Goal: Task Accomplishment & Management: Manage account settings

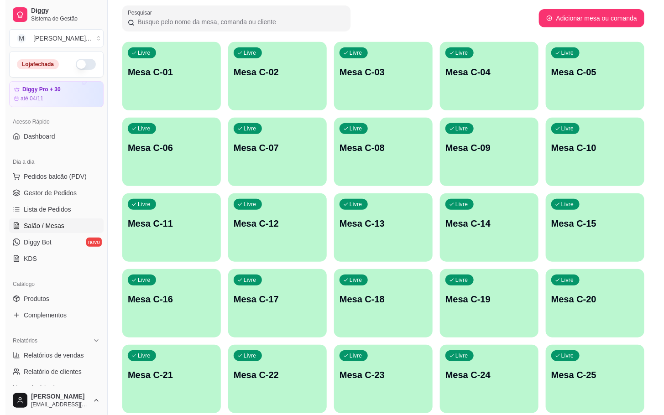
scroll to position [248, 0]
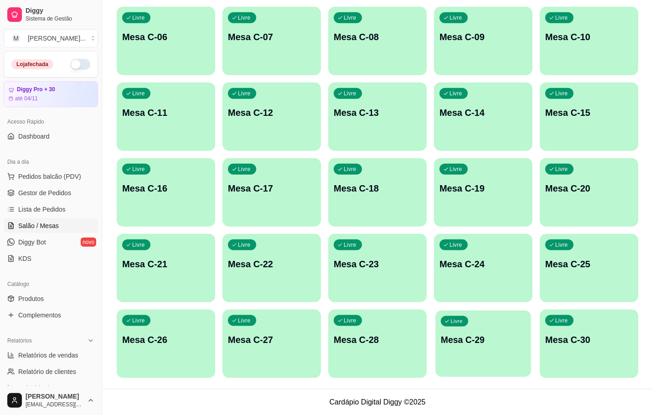
click at [495, 343] on p "Mesa C-29" at bounding box center [483, 340] width 85 height 12
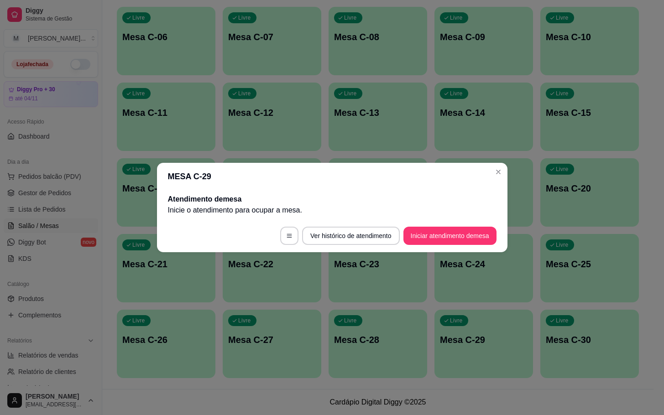
drag, startPoint x: 445, startPoint y: 224, endPoint x: 448, endPoint y: 232, distance: 8.0
click at [448, 232] on footer "Ver histórico de atendimento Iniciar atendimento de mesa" at bounding box center [332, 235] width 350 height 33
click at [448, 233] on button "Iniciar atendimento de mesa" at bounding box center [449, 236] width 93 height 18
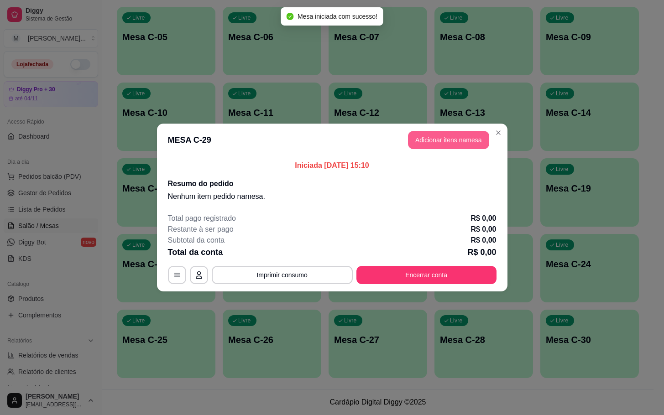
click at [429, 147] on button "Adicionar itens na mesa" at bounding box center [448, 140] width 81 height 18
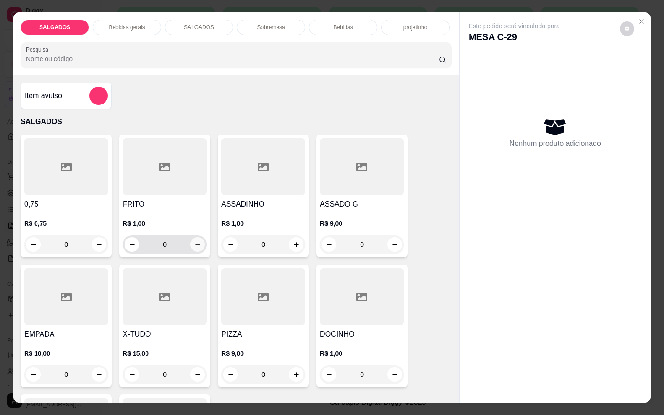
click at [190, 243] on button "increase-product-quantity" at bounding box center [197, 244] width 15 height 15
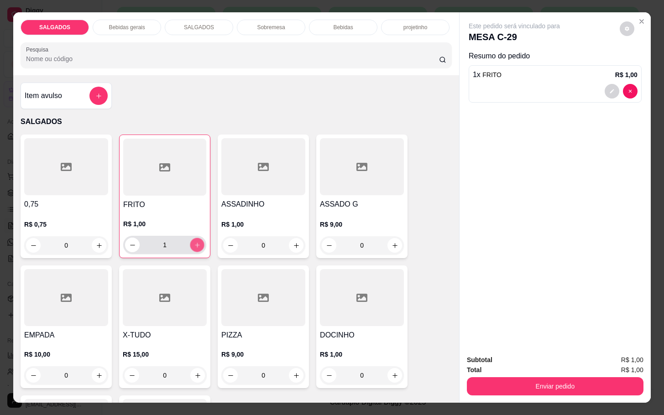
click at [194, 243] on icon "increase-product-quantity" at bounding box center [197, 245] width 7 height 7
click at [190, 244] on button "increase-product-quantity" at bounding box center [197, 245] width 14 height 14
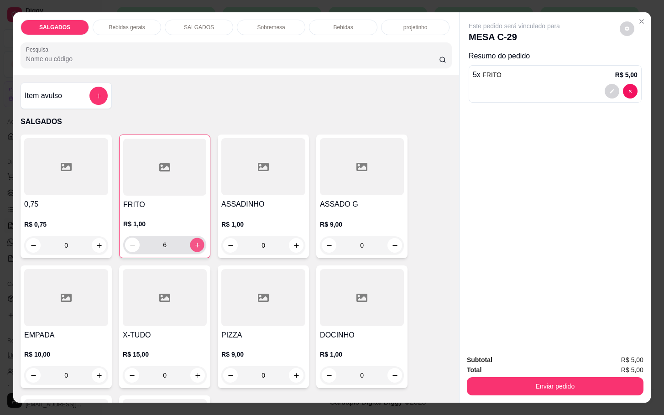
click at [190, 244] on button "increase-product-quantity" at bounding box center [197, 245] width 14 height 14
type input "8"
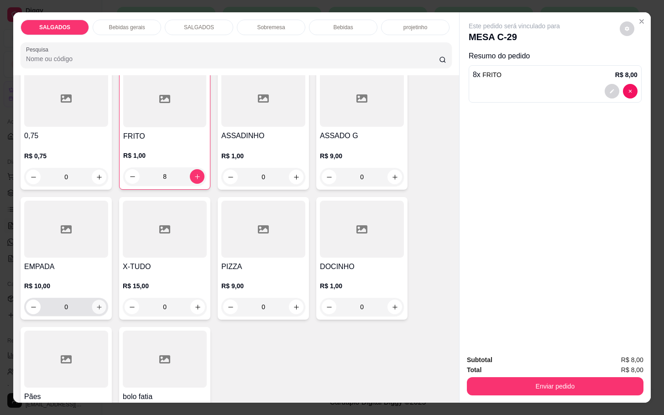
click at [96, 304] on icon "increase-product-quantity" at bounding box center [99, 307] width 7 height 7
type input "1"
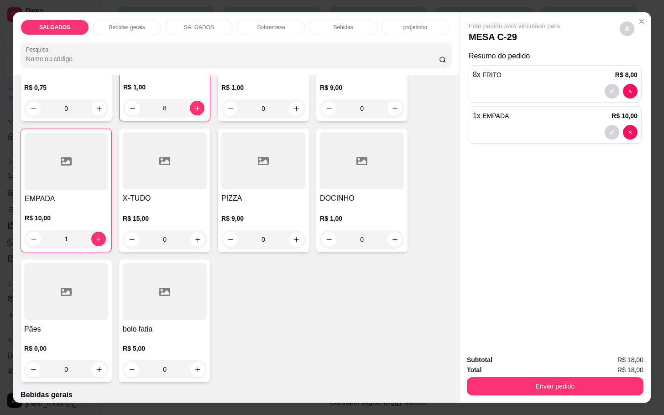
scroll to position [0, 0]
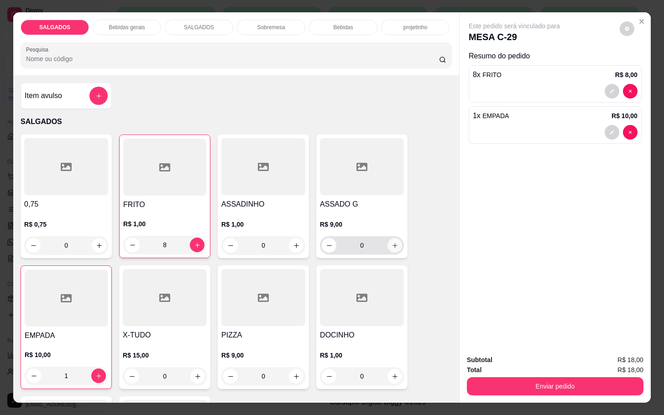
click at [387, 241] on button "increase-product-quantity" at bounding box center [394, 245] width 15 height 15
type input "1"
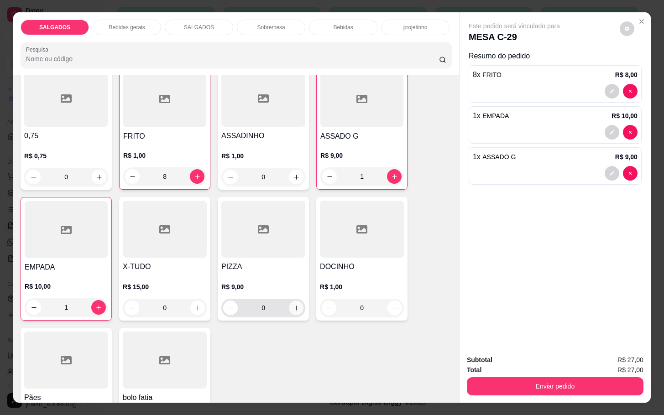
click at [294, 305] on icon "increase-product-quantity" at bounding box center [296, 308] width 7 height 7
type input "1"
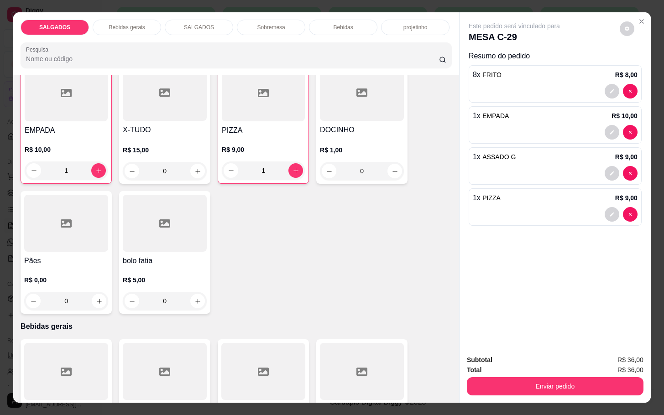
scroll to position [274, 0]
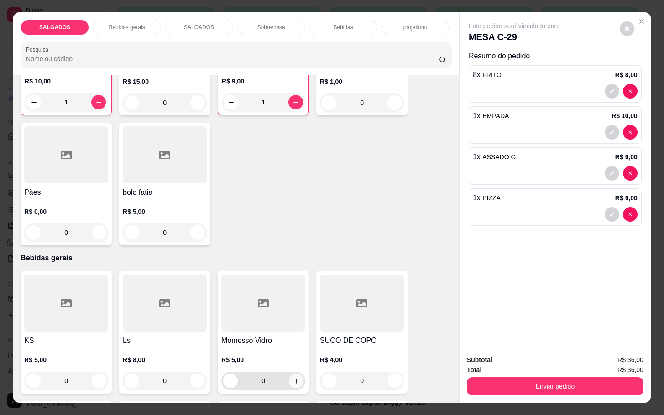
click at [293, 378] on icon "increase-product-quantity" at bounding box center [296, 381] width 7 height 7
type input "1"
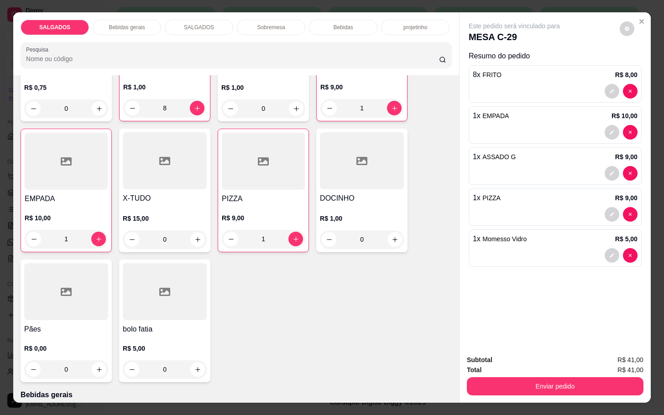
scroll to position [68, 0]
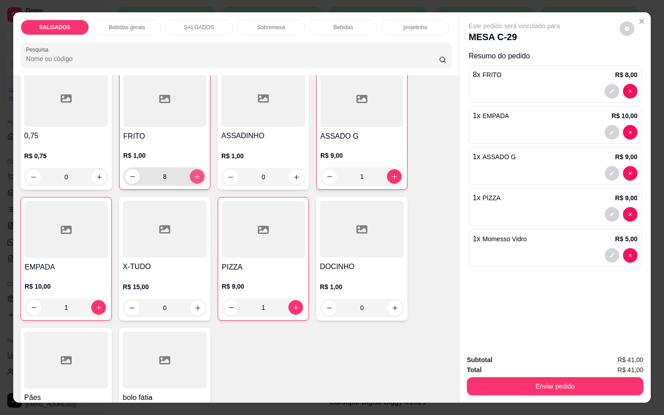
click at [194, 173] on icon "increase-product-quantity" at bounding box center [197, 176] width 7 height 7
type input "10"
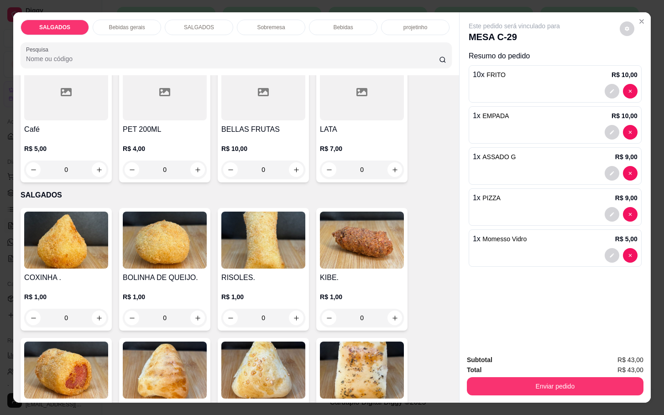
scroll to position [411, 0]
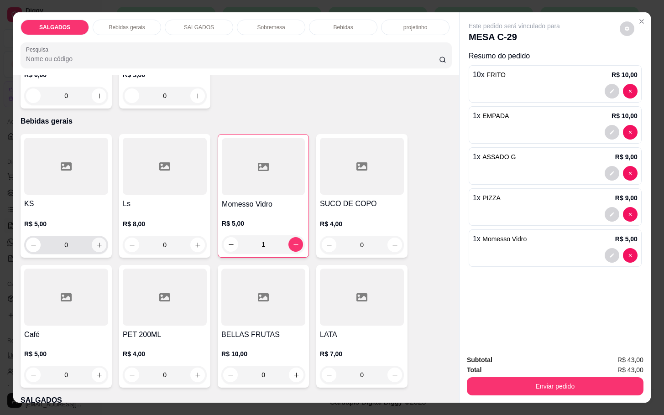
click at [96, 242] on icon "increase-product-quantity" at bounding box center [99, 245] width 7 height 7
type input "1"
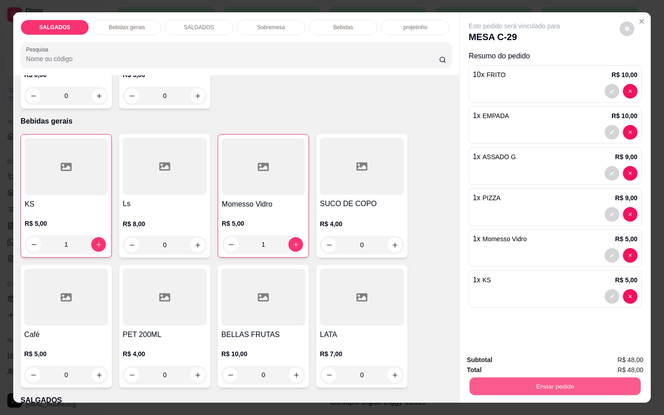
click at [538, 382] on button "Enviar pedido" at bounding box center [554, 386] width 171 height 18
click at [608, 360] on button "Enviar pedido" at bounding box center [618, 358] width 50 height 17
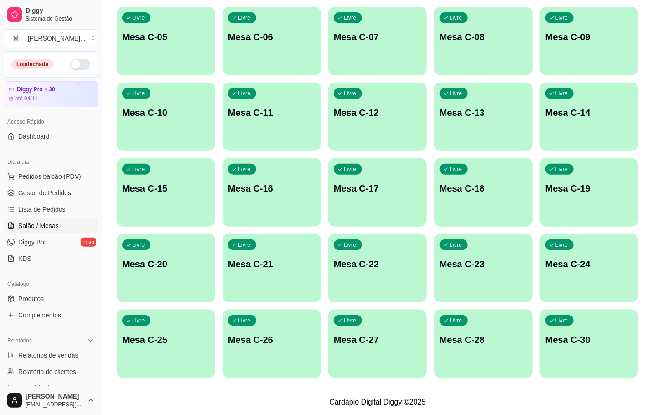
click at [289, 273] on div "Livre Mesa C-21" at bounding box center [272, 262] width 99 height 57
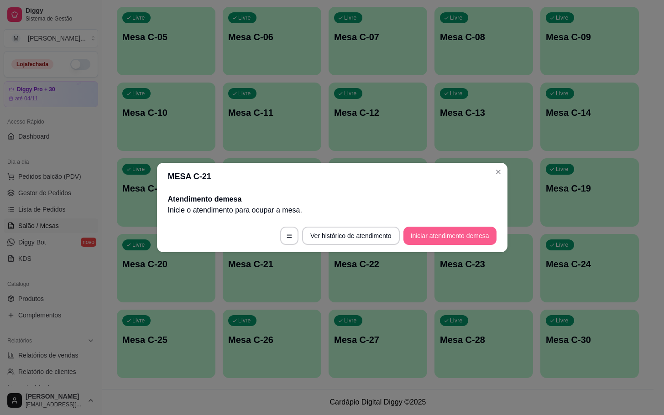
click at [445, 235] on button "Iniciar atendimento de mesa" at bounding box center [449, 236] width 93 height 18
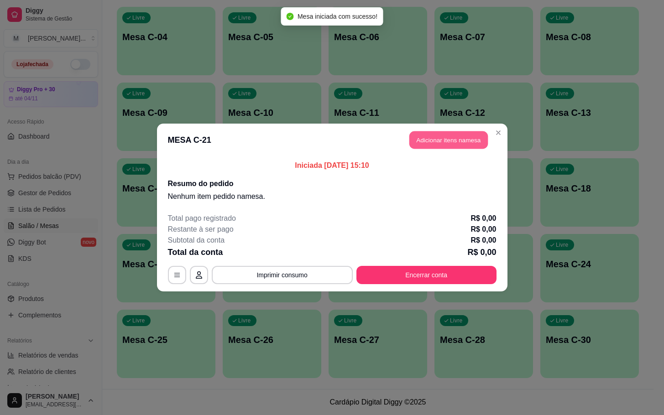
click at [426, 142] on button "Adicionar itens na mesa" at bounding box center [448, 140] width 78 height 18
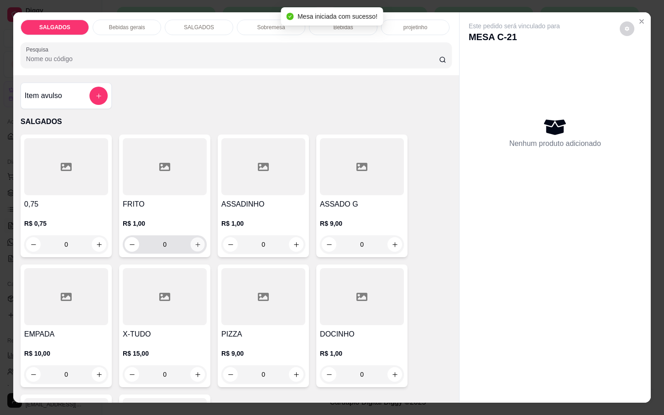
click at [193, 244] on button "increase-product-quantity" at bounding box center [198, 245] width 14 height 14
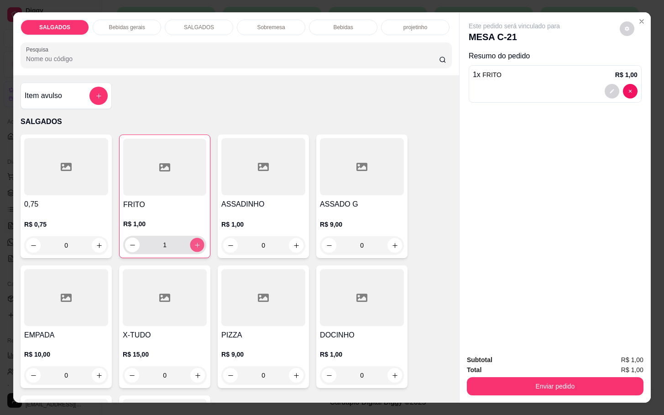
click at [194, 244] on icon "increase-product-quantity" at bounding box center [197, 245] width 7 height 7
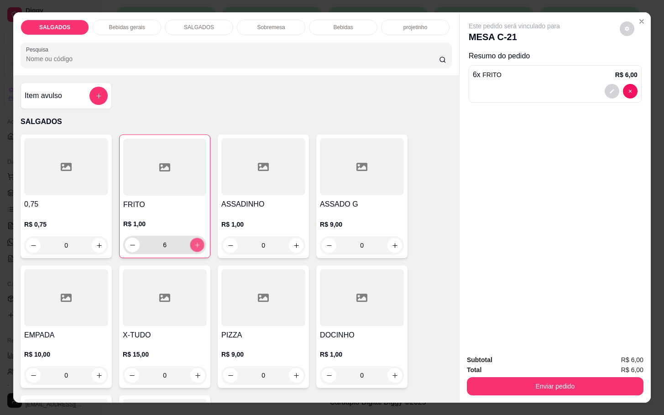
click at [194, 244] on icon "increase-product-quantity" at bounding box center [197, 245] width 7 height 7
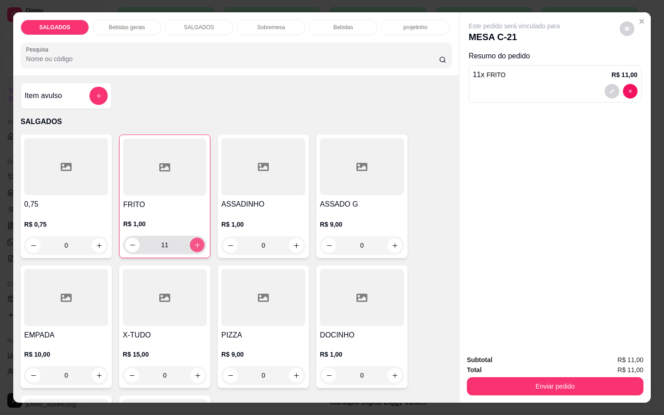
click at [194, 244] on icon "increase-product-quantity" at bounding box center [197, 245] width 7 height 7
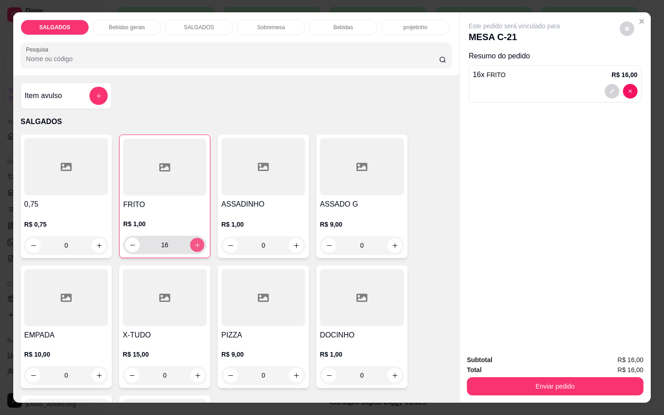
click at [194, 244] on icon "increase-product-quantity" at bounding box center [197, 245] width 7 height 7
type input "18"
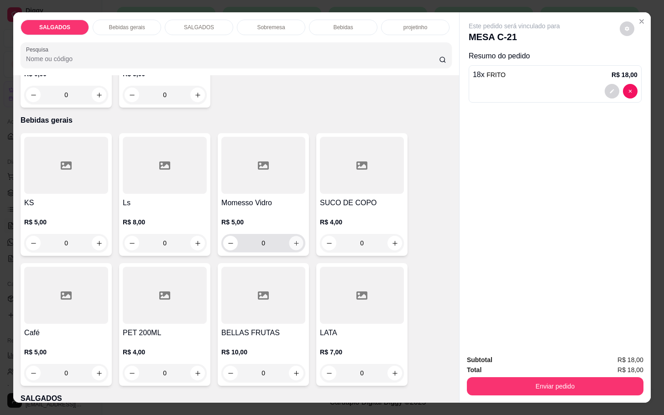
click at [293, 240] on icon "increase-product-quantity" at bounding box center [296, 243] width 7 height 7
type input "1"
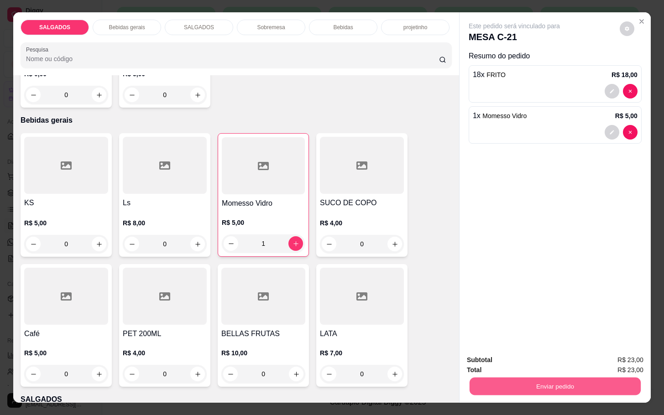
click at [504, 383] on button "Enviar pedido" at bounding box center [554, 386] width 171 height 18
click at [616, 353] on button "Enviar pedido" at bounding box center [618, 358] width 52 height 17
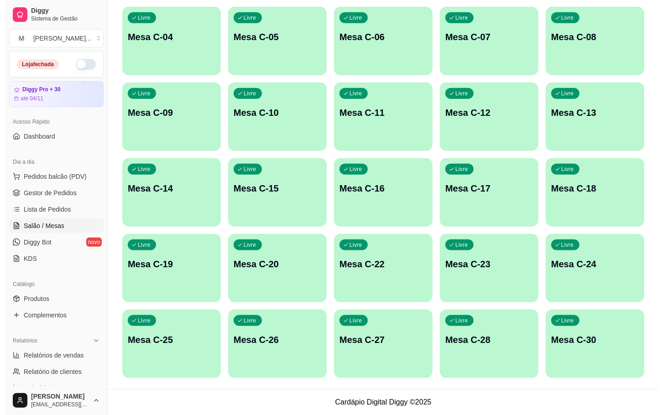
scroll to position [42, 0]
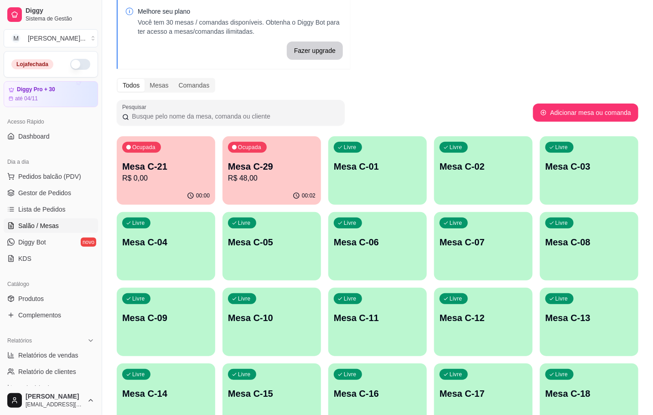
click at [259, 177] on p "R$ 48,00" at bounding box center [272, 178] width 88 height 11
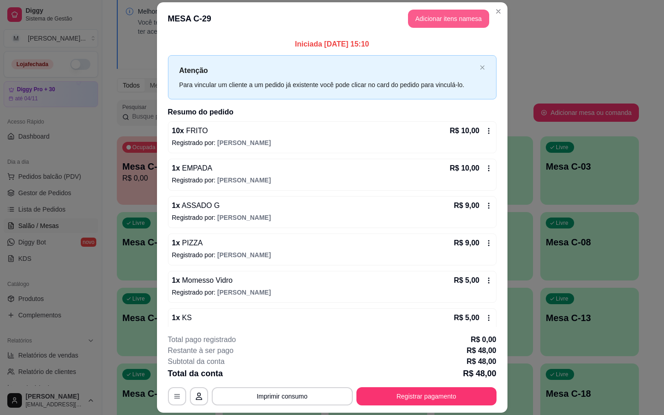
click at [424, 15] on button "Adicionar itens na mesa" at bounding box center [448, 19] width 81 height 18
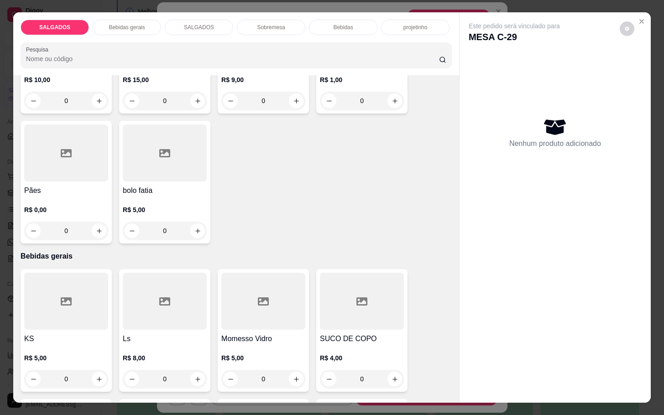
scroll to position [411, 0]
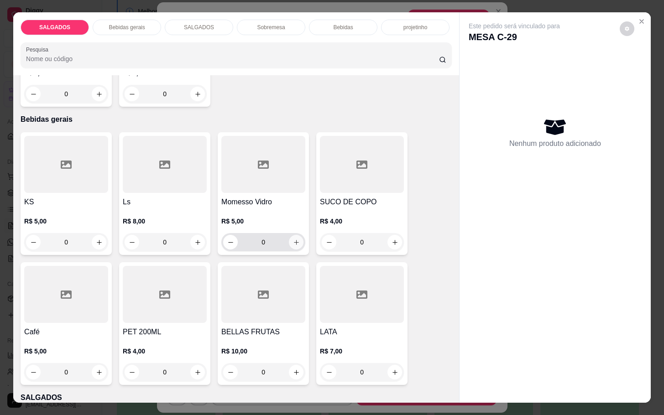
click at [296, 240] on button "increase-product-quantity" at bounding box center [296, 242] width 15 height 15
type input "1"
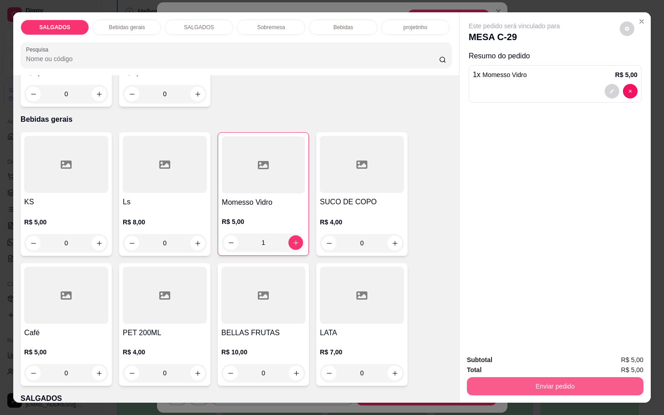
click at [502, 382] on button "Enviar pedido" at bounding box center [555, 386] width 177 height 18
click at [616, 359] on button "Enviar pedido" at bounding box center [618, 358] width 50 height 17
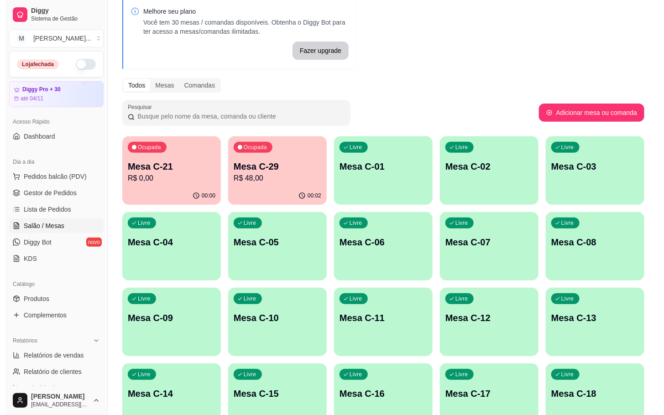
scroll to position [0, 0]
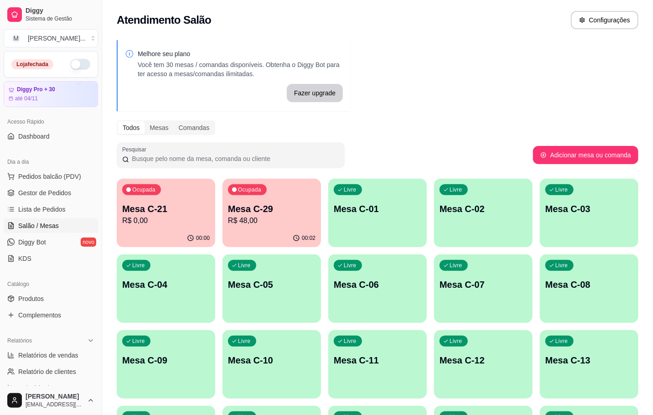
click at [181, 234] on div "00:00" at bounding box center [166, 238] width 99 height 18
click at [250, 231] on div "00:02" at bounding box center [272, 237] width 96 height 17
click at [257, 229] on div "Ocupada Mesa C-29 R$ 48,00" at bounding box center [272, 204] width 99 height 51
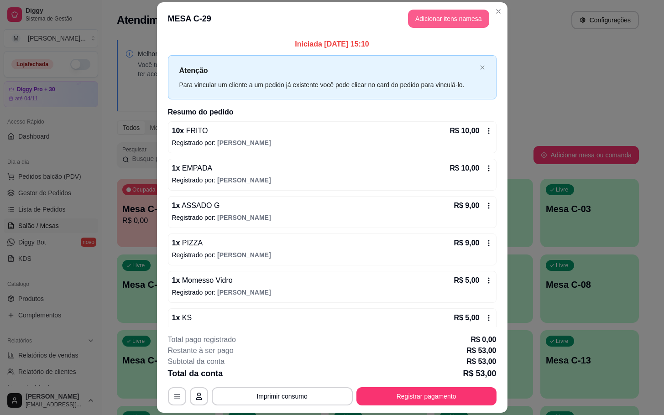
click at [438, 18] on button "Adicionar itens na mesa" at bounding box center [448, 19] width 81 height 18
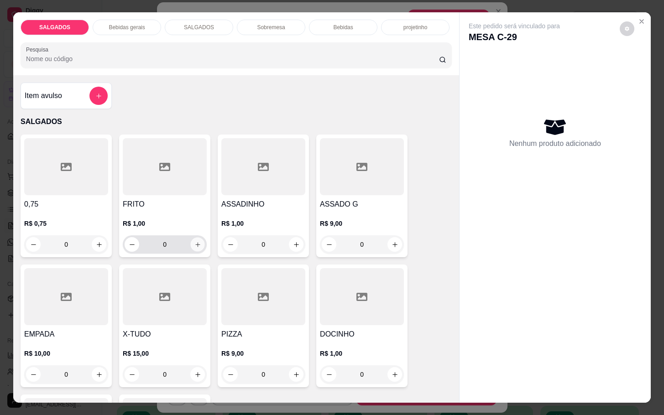
click at [195, 238] on button "increase-product-quantity" at bounding box center [198, 245] width 14 height 14
type input "2"
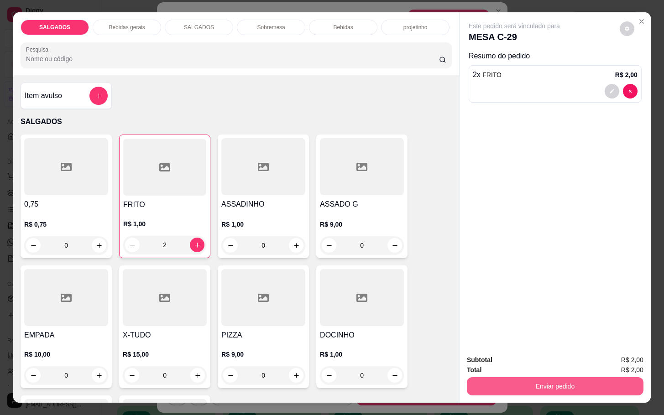
click at [561, 377] on button "Enviar pedido" at bounding box center [555, 386] width 177 height 18
click at [597, 363] on button "Enviar pedido" at bounding box center [618, 358] width 52 height 17
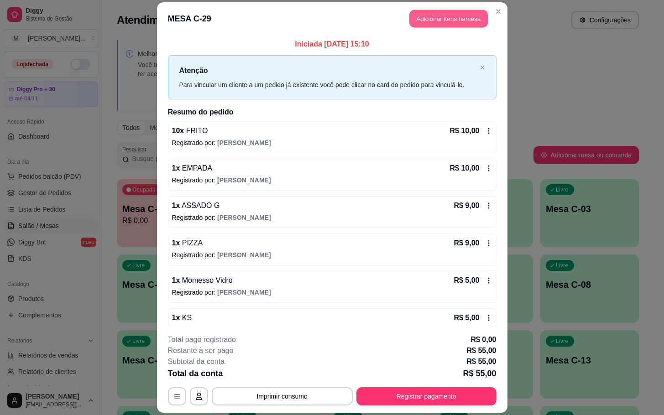
click at [451, 12] on button "Adicionar itens na mesa" at bounding box center [448, 19] width 78 height 18
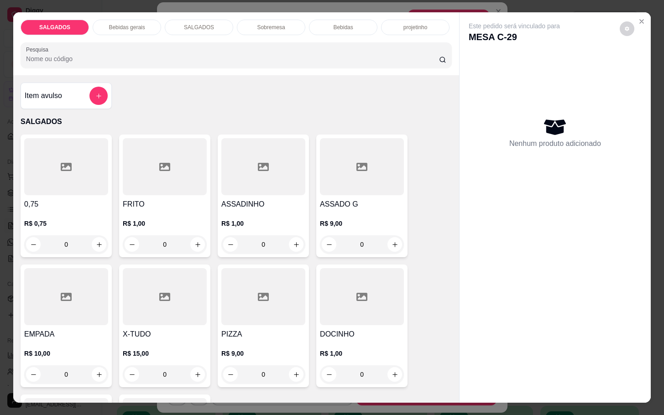
scroll to position [68, 0]
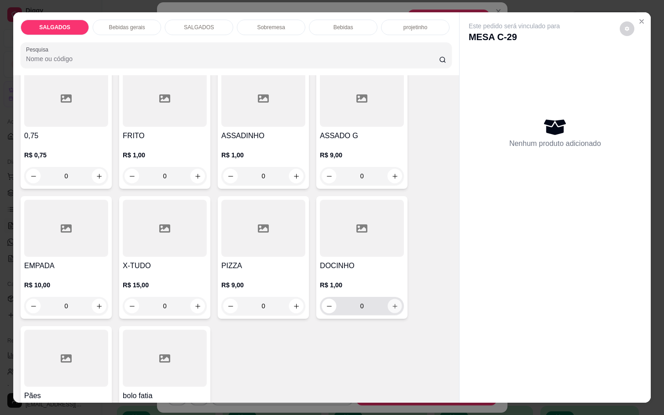
click at [393, 303] on icon "increase-product-quantity" at bounding box center [394, 306] width 7 height 7
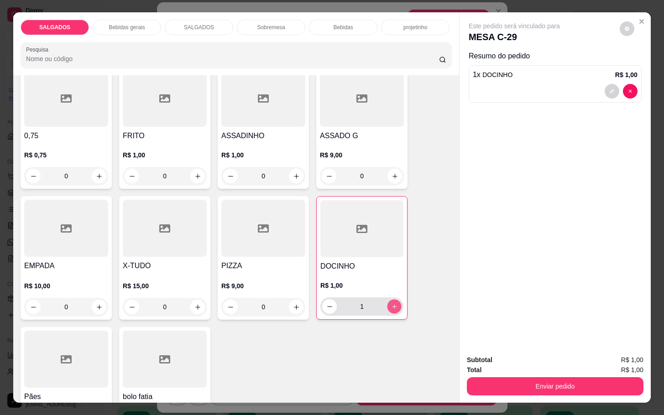
click at [393, 300] on button "increase-product-quantity" at bounding box center [394, 307] width 14 height 14
click at [393, 299] on button "increase-product-quantity" at bounding box center [394, 306] width 15 height 15
click at [393, 300] on button "increase-product-quantity" at bounding box center [394, 307] width 14 height 14
type input "4"
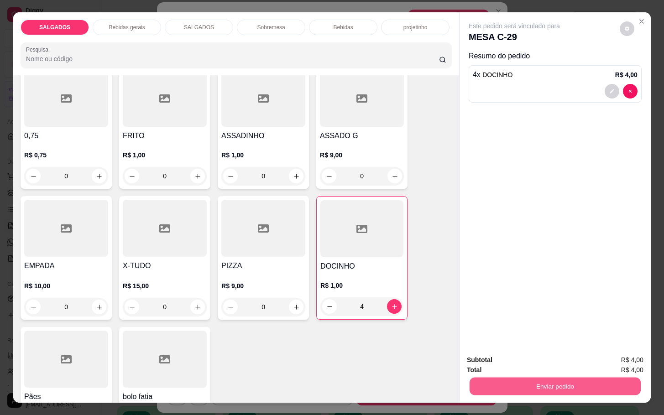
click at [549, 377] on button "Enviar pedido" at bounding box center [554, 386] width 171 height 18
click at [630, 365] on button "Enviar pedido" at bounding box center [618, 358] width 52 height 17
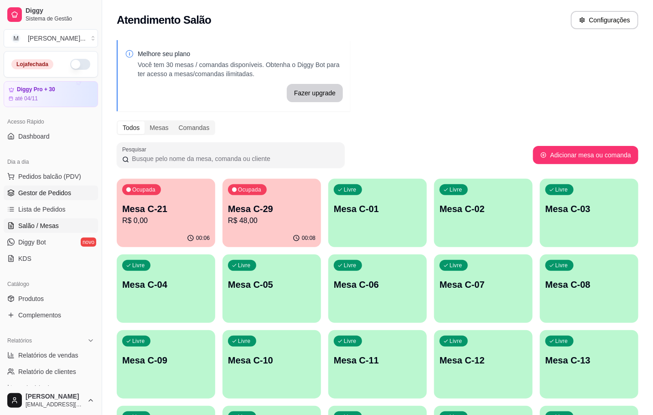
click at [45, 192] on span "Gestor de Pedidos" at bounding box center [44, 192] width 53 height 9
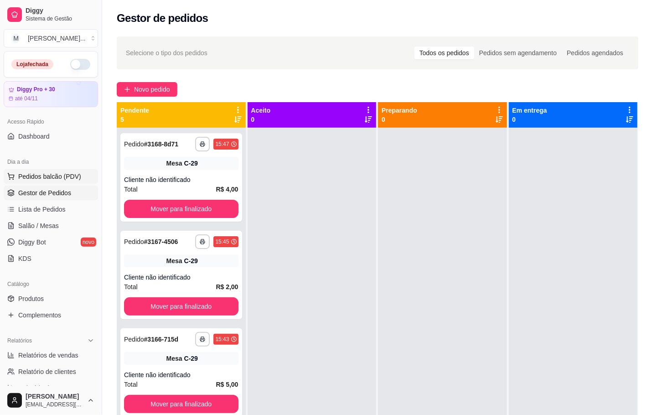
click at [40, 180] on span "Pedidos balcão (PDV)" at bounding box center [49, 176] width 63 height 9
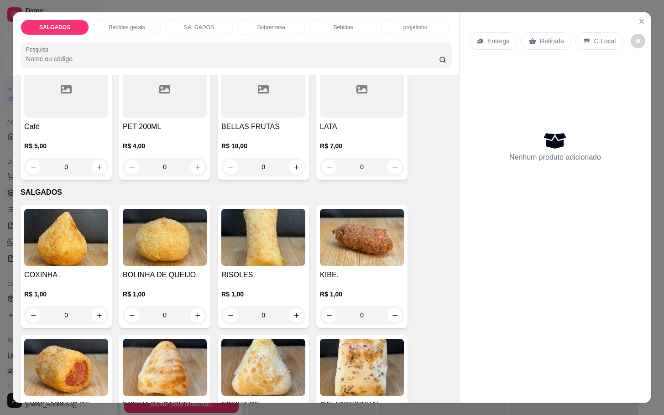
scroll to position [753, 0]
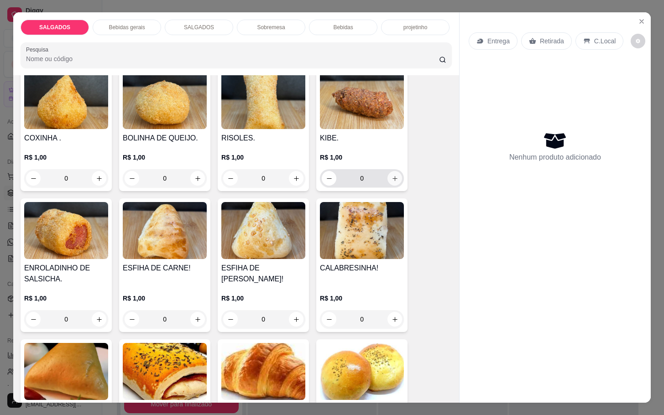
click at [391, 178] on button "increase-product-quantity" at bounding box center [394, 178] width 15 height 15
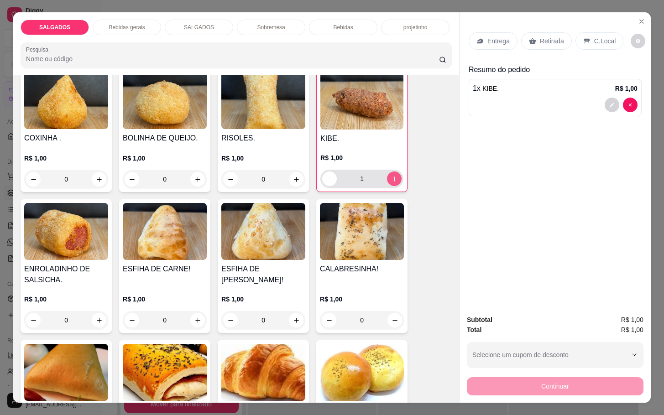
click at [391, 178] on icon "increase-product-quantity" at bounding box center [394, 179] width 7 height 7
type input "5"
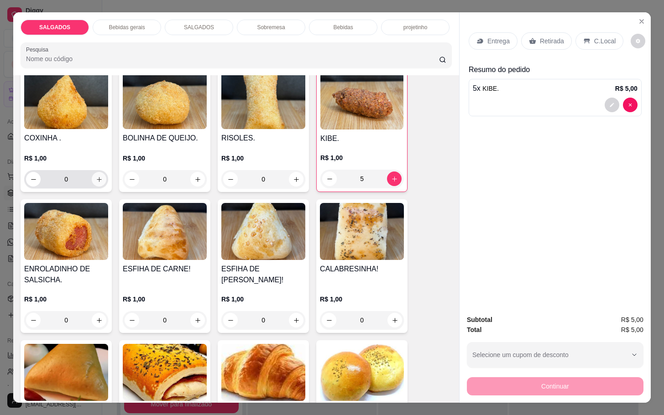
click at [92, 179] on button "increase-product-quantity" at bounding box center [99, 179] width 15 height 15
click at [91, 179] on button "increase-product-quantity" at bounding box center [98, 179] width 15 height 15
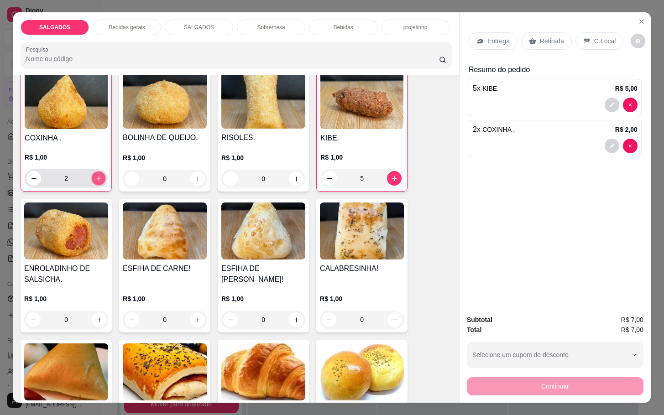
click at [92, 179] on button "increase-product-quantity" at bounding box center [99, 179] width 14 height 14
type input "5"
click at [293, 317] on icon "increase-product-quantity" at bounding box center [296, 320] width 7 height 7
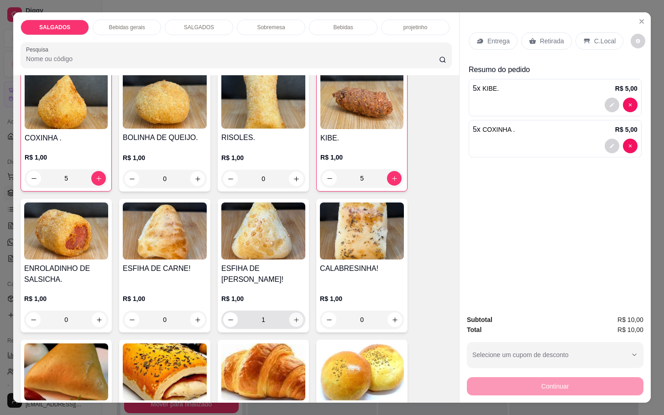
click at [293, 317] on icon "increase-product-quantity" at bounding box center [296, 320] width 7 height 7
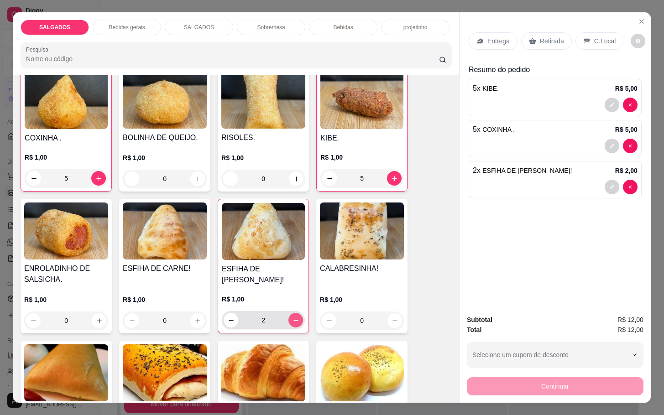
click at [292, 317] on icon "increase-product-quantity" at bounding box center [295, 320] width 7 height 7
type input "5"
click at [194, 322] on button "increase-product-quantity" at bounding box center [198, 321] width 14 height 14
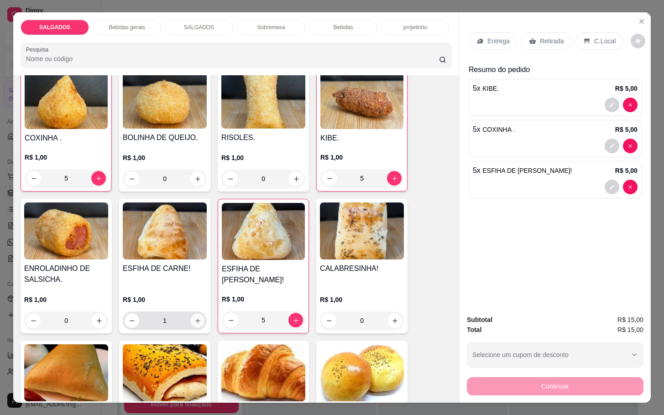
click at [194, 322] on button "increase-product-quantity" at bounding box center [198, 321] width 14 height 14
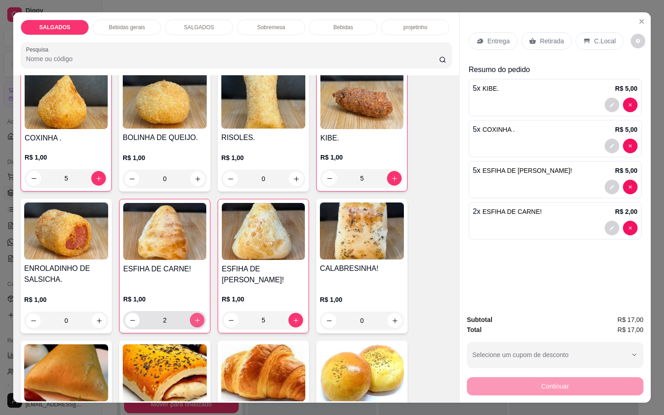
click at [194, 320] on button "increase-product-quantity" at bounding box center [197, 320] width 15 height 15
click at [196, 319] on button "increase-product-quantity" at bounding box center [197, 320] width 15 height 15
click at [196, 319] on button "increase-product-quantity" at bounding box center [197, 320] width 14 height 14
type input "5"
click at [497, 40] on p "Entrega" at bounding box center [498, 41] width 22 height 9
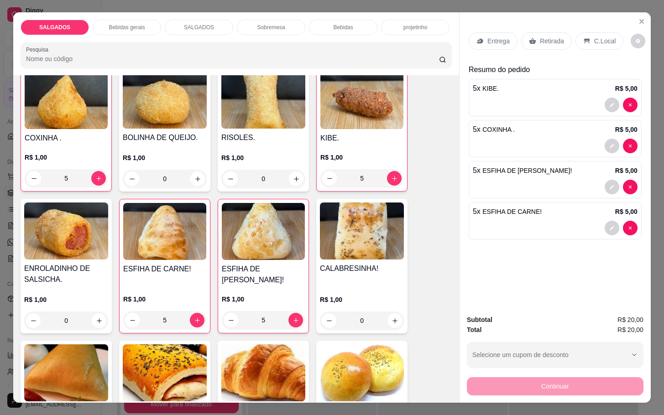
click at [543, 37] on p "Retirada" at bounding box center [552, 41] width 24 height 9
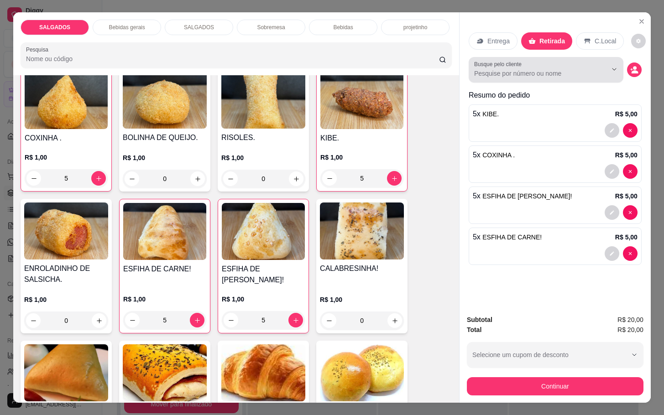
click at [594, 69] on button "Show suggestions" at bounding box center [601, 70] width 14 height 14
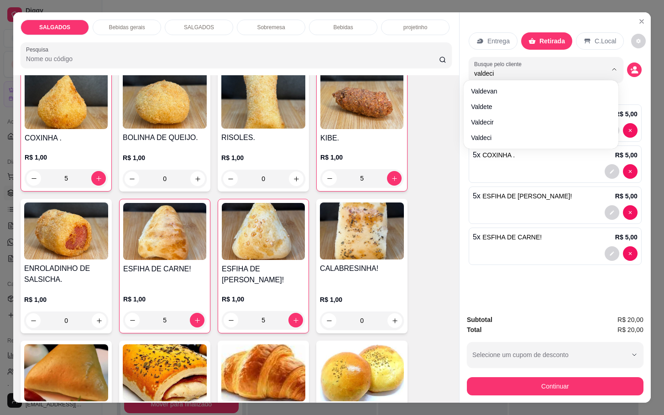
type input "valdecir"
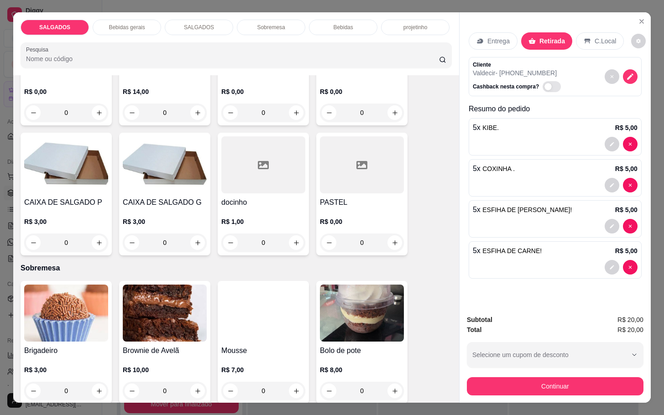
scroll to position [1301, 0]
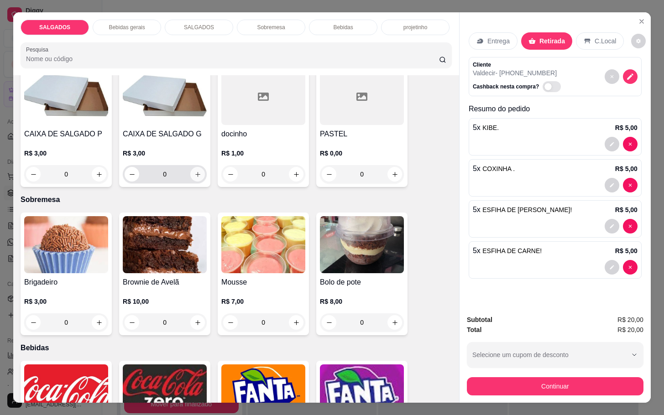
click at [194, 171] on icon "increase-product-quantity" at bounding box center [197, 174] width 7 height 7
type input "1"
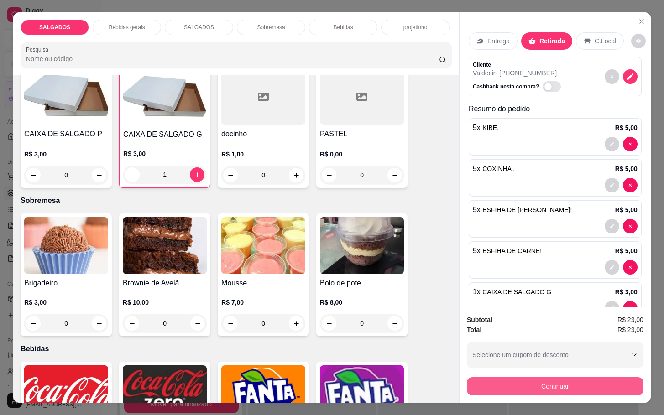
click at [561, 383] on button "Continuar" at bounding box center [555, 386] width 177 height 18
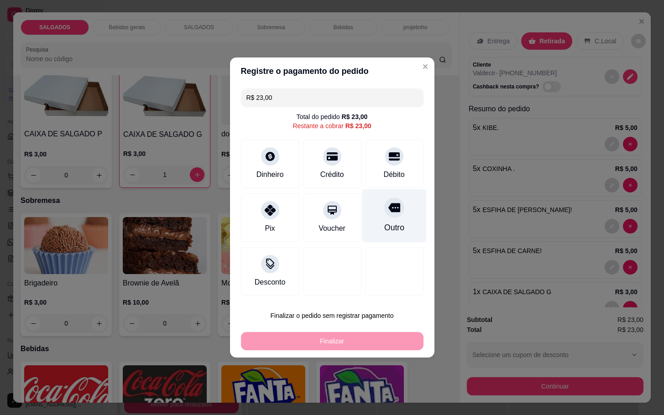
click at [389, 219] on div "Outro" at bounding box center [394, 215] width 64 height 53
type input "R$ 0,00"
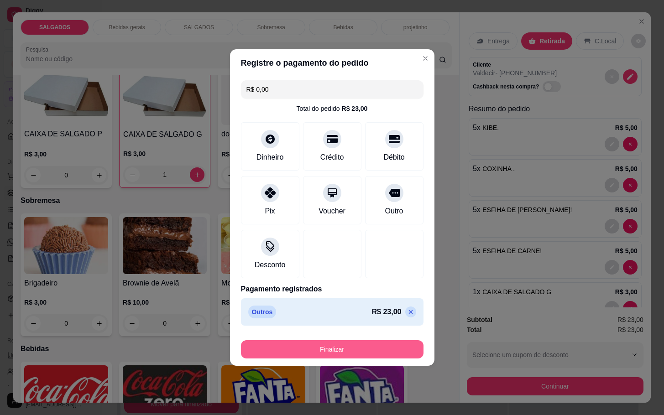
click at [354, 356] on button "Finalizar" at bounding box center [332, 349] width 183 height 18
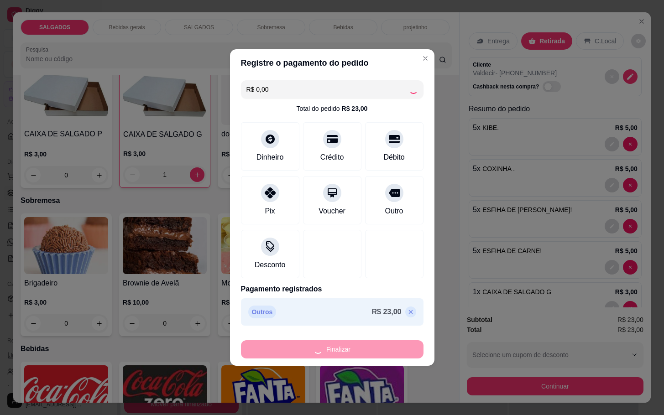
type input "0"
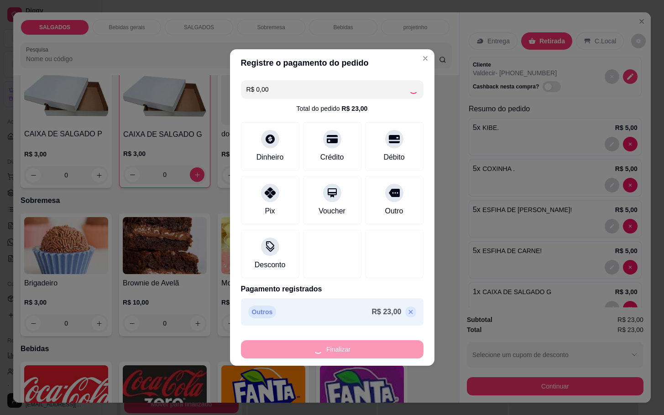
type input "-R$ 23,00"
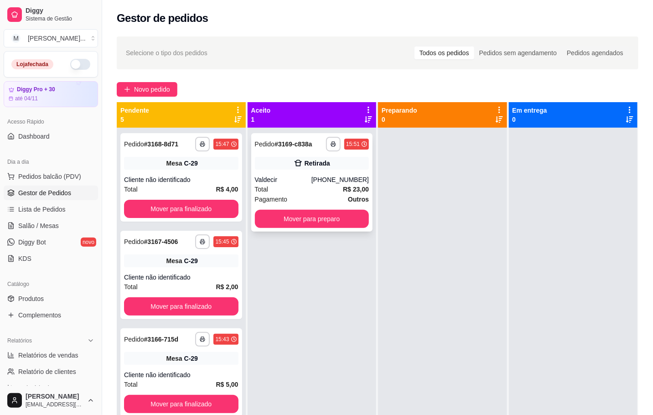
click at [307, 170] on div "**********" at bounding box center [312, 182] width 122 height 99
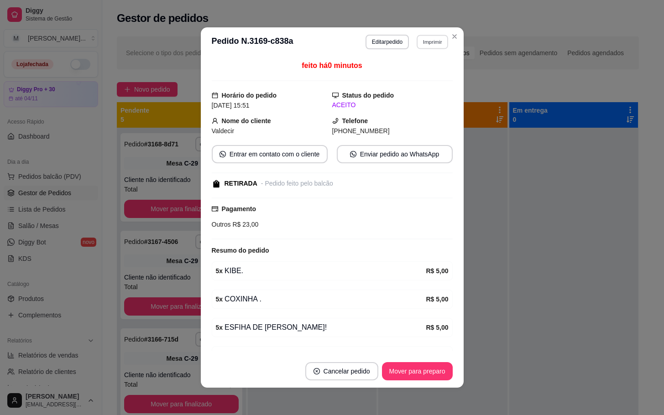
click at [426, 40] on button "Imprimir" at bounding box center [432, 42] width 31 height 14
click at [417, 69] on button "IMPRESSORA" at bounding box center [411, 74] width 66 height 15
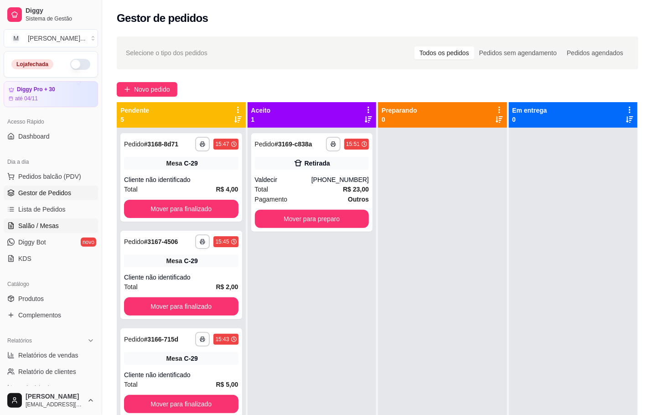
click at [52, 225] on span "Salão / Mesas" at bounding box center [38, 225] width 41 height 9
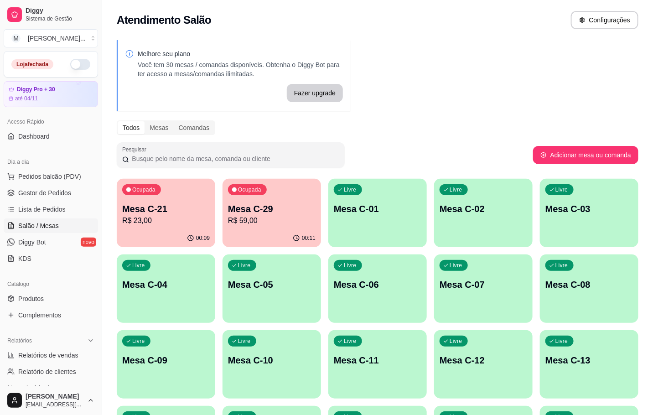
click at [151, 198] on div "Ocupada Mesa C-21 R$ 23,00" at bounding box center [166, 204] width 99 height 51
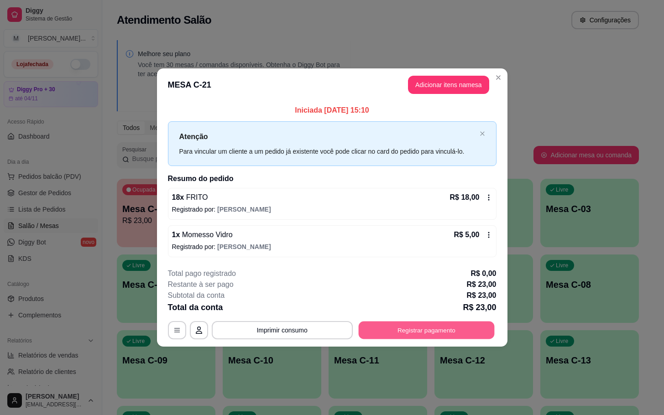
click at [426, 334] on button "Registrar pagamento" at bounding box center [426, 330] width 136 height 18
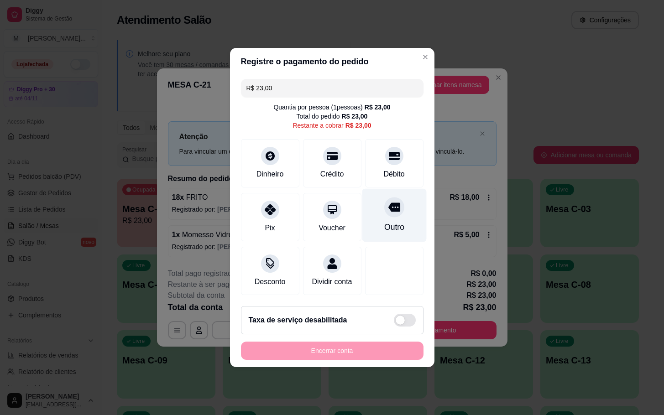
click at [384, 211] on div at bounding box center [394, 207] width 20 height 20
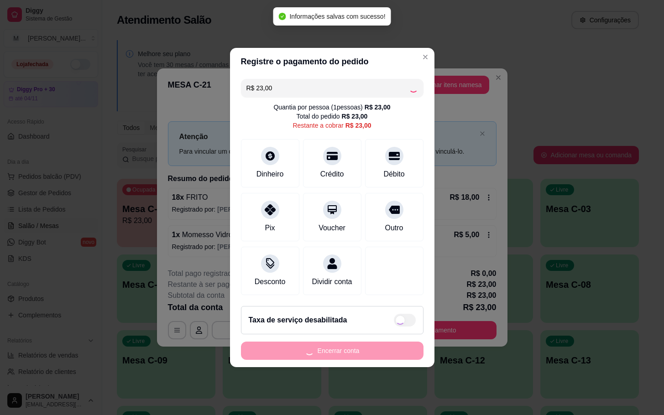
type input "R$ 0,00"
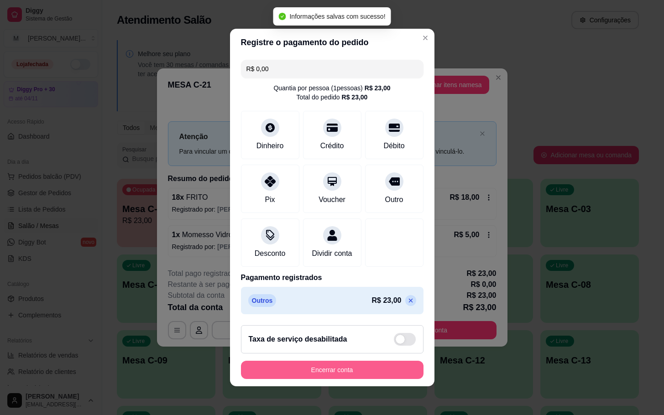
click at [391, 379] on button "Encerrar conta" at bounding box center [332, 370] width 183 height 18
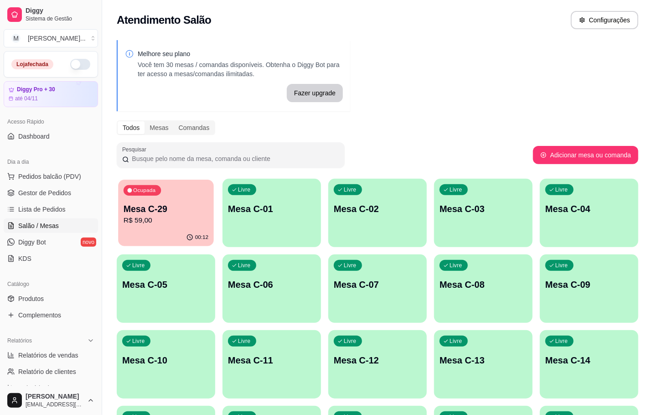
click at [173, 207] on p "Mesa C-29" at bounding box center [166, 209] width 85 height 12
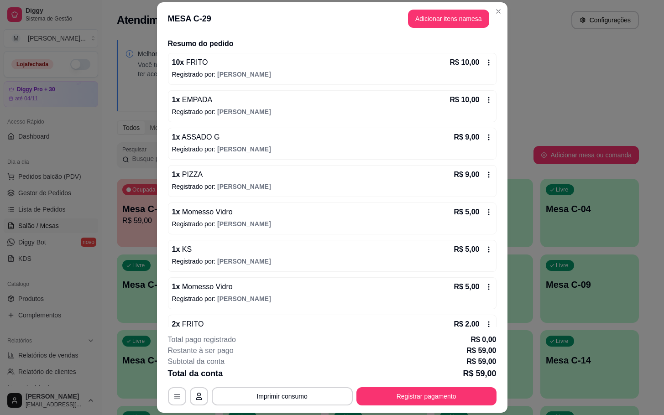
scroll to position [133, 0]
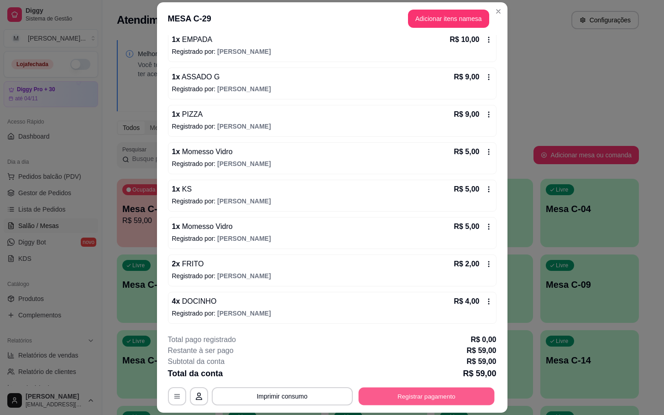
click at [426, 394] on button "Registrar pagamento" at bounding box center [426, 397] width 136 height 18
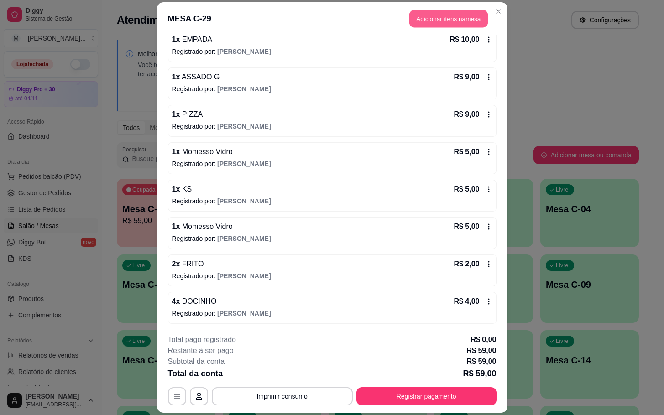
click at [438, 26] on button "Adicionar itens na mesa" at bounding box center [448, 19] width 78 height 18
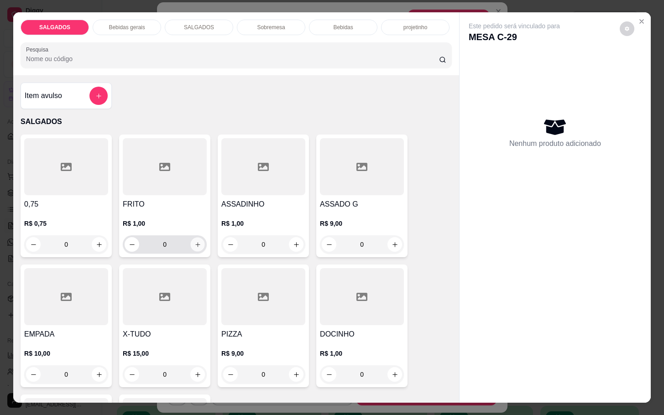
click at [194, 241] on icon "increase-product-quantity" at bounding box center [197, 244] width 7 height 7
type input "1"
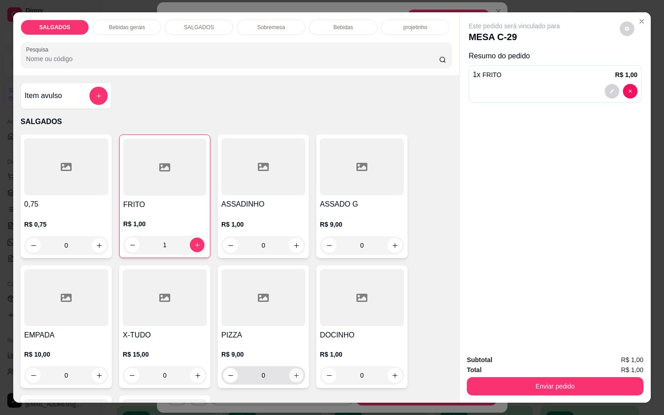
click at [293, 372] on icon "increase-product-quantity" at bounding box center [296, 375] width 7 height 7
type input "1"
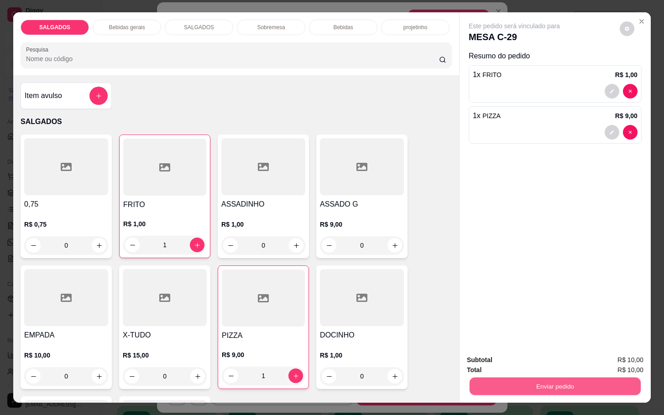
click at [529, 385] on button "Enviar pedido" at bounding box center [554, 386] width 171 height 18
click at [615, 358] on button "Enviar pedido" at bounding box center [618, 358] width 50 height 17
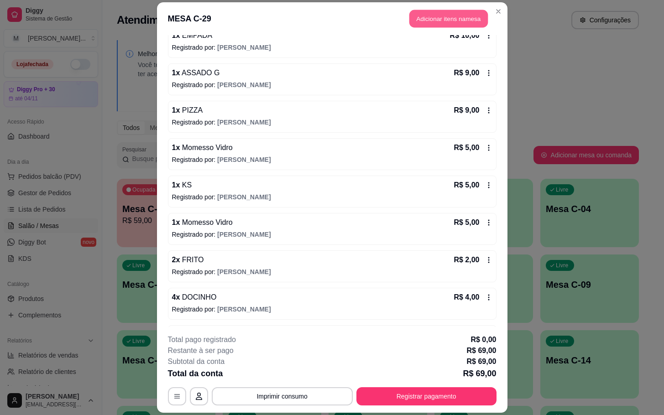
click at [435, 18] on button "Adicionar itens na mesa" at bounding box center [448, 19] width 78 height 18
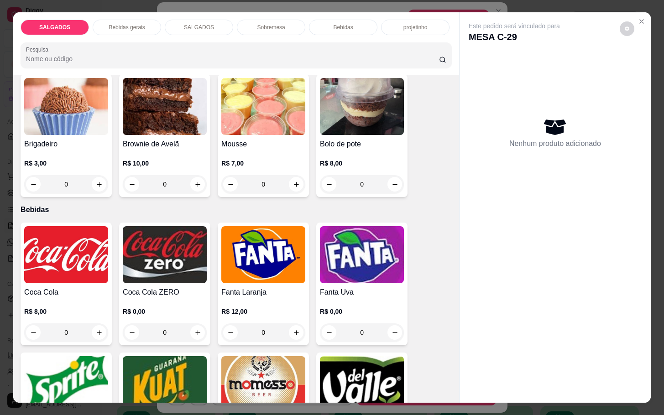
scroll to position [1506, 0]
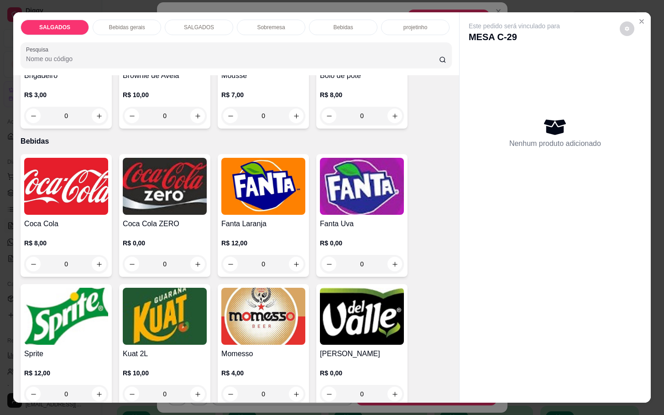
click at [229, 360] on div "R$ 4,00 0" at bounding box center [263, 382] width 84 height 44
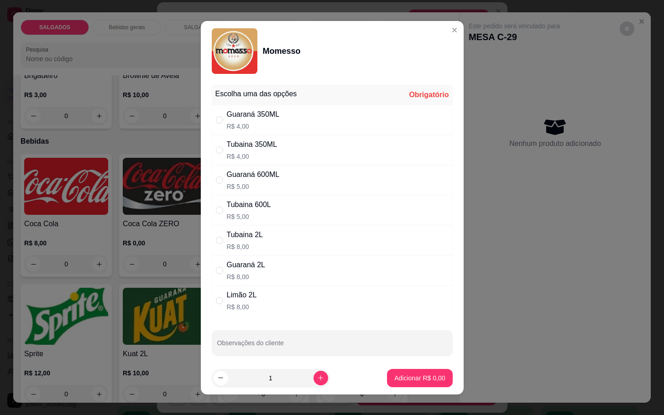
click at [263, 128] on p "R$ 4,00" at bounding box center [253, 126] width 53 height 9
radio input "true"
click at [419, 389] on footer "1 Adicionar R$ 4,00" at bounding box center [332, 378] width 263 height 33
click at [417, 375] on p "Adicionar R$ 4,00" at bounding box center [419, 378] width 49 height 9
type input "1"
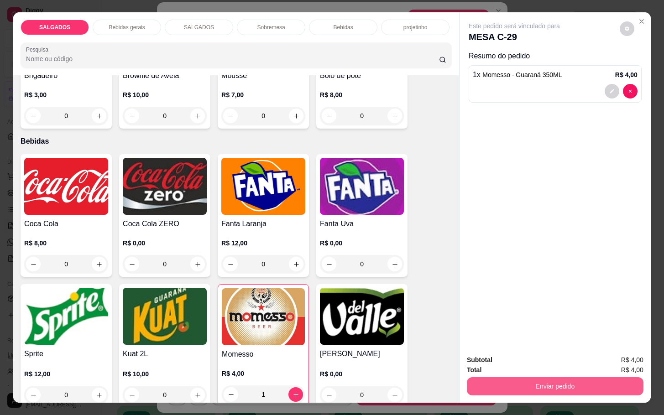
click at [495, 377] on button "Enviar pedido" at bounding box center [555, 386] width 177 height 18
click at [605, 362] on button "Enviar pedido" at bounding box center [621, 358] width 54 height 18
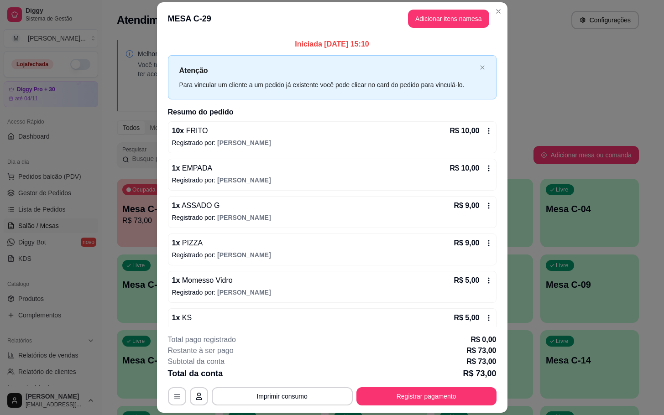
scroll to position [246, 0]
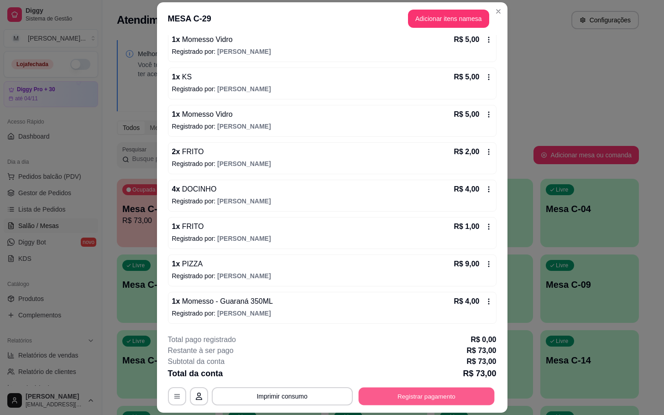
click at [378, 391] on button "Registrar pagamento" at bounding box center [426, 397] width 136 height 18
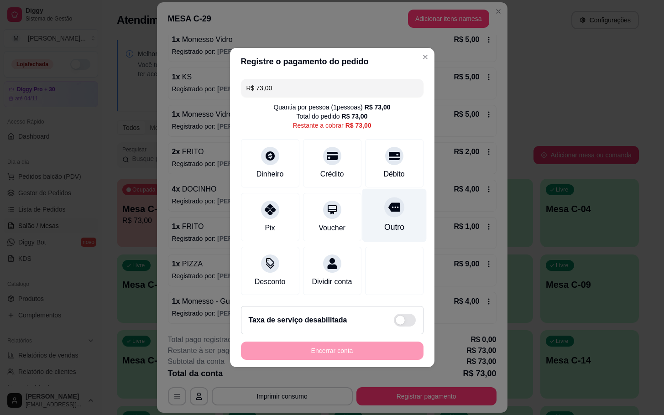
click at [392, 210] on div "Outro" at bounding box center [394, 215] width 64 height 53
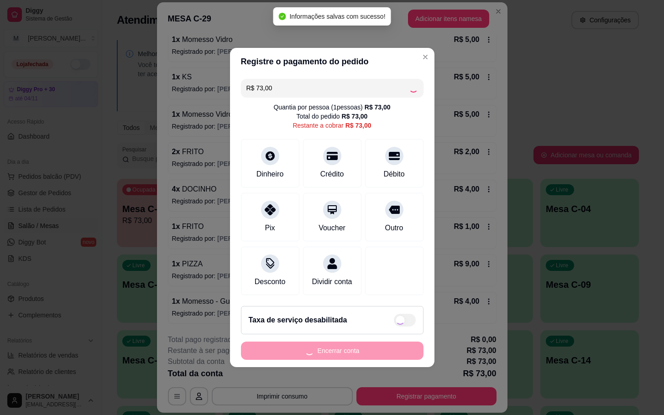
type input "R$ 0,00"
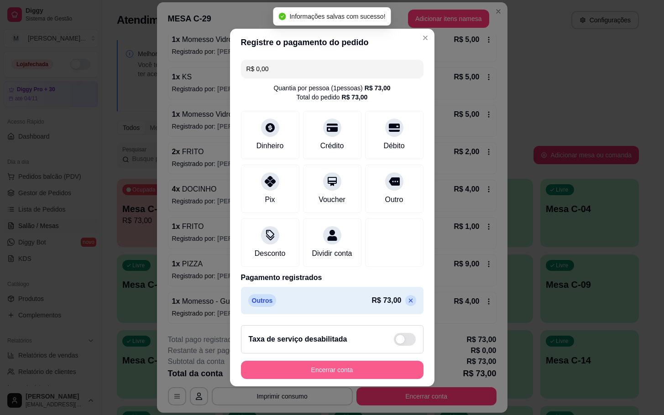
click at [348, 367] on div "Encerrar conta" at bounding box center [332, 370] width 183 height 18
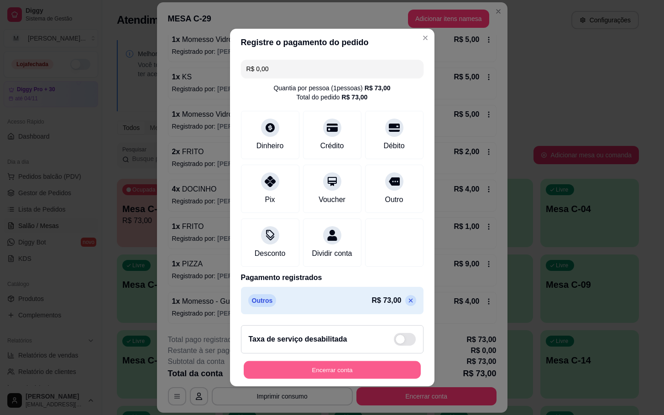
click at [304, 377] on button "Encerrar conta" at bounding box center [332, 370] width 177 height 18
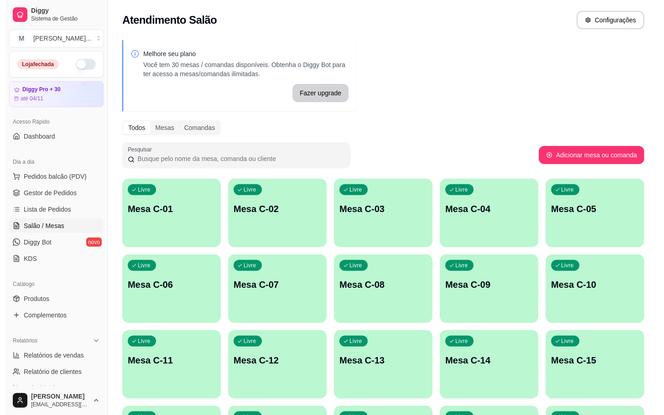
scroll to position [248, 0]
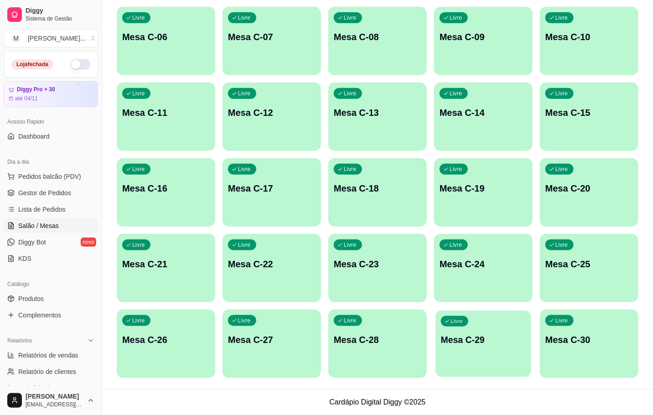
click at [496, 359] on div "Livre Mesa C-29" at bounding box center [484, 339] width 96 height 56
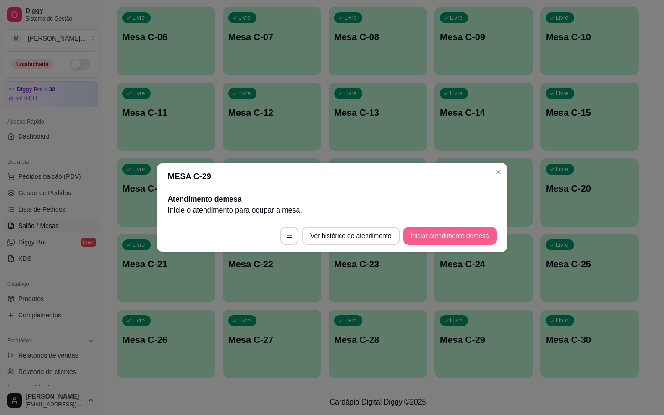
click at [465, 240] on button "Iniciar atendimento de mesa" at bounding box center [449, 236] width 93 height 18
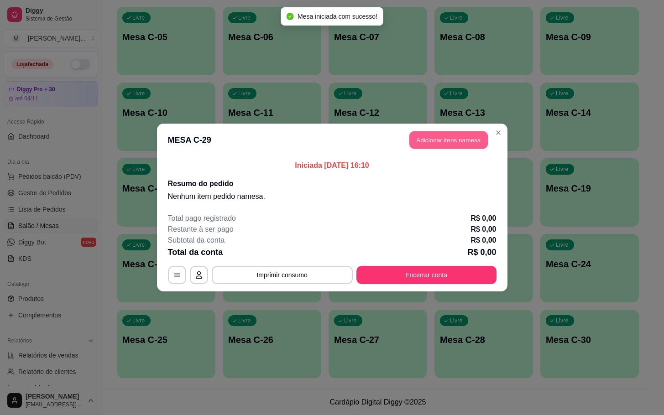
click at [432, 149] on button "Adicionar itens na mesa" at bounding box center [448, 140] width 78 height 18
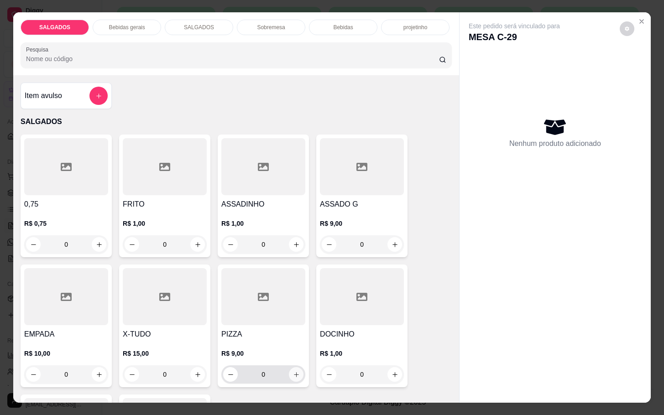
click at [293, 371] on icon "increase-product-quantity" at bounding box center [296, 374] width 7 height 7
type input "1"
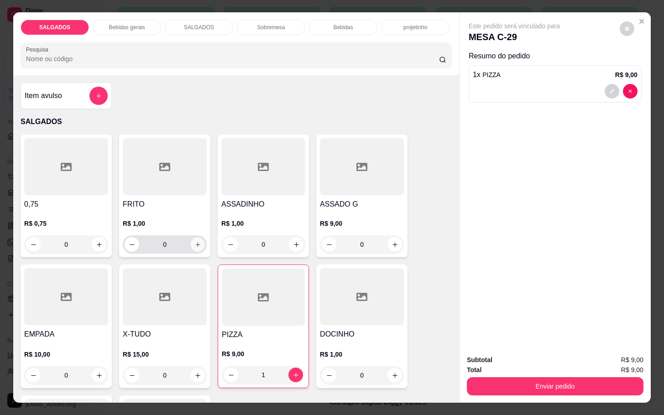
click at [194, 241] on icon "increase-product-quantity" at bounding box center [197, 244] width 7 height 7
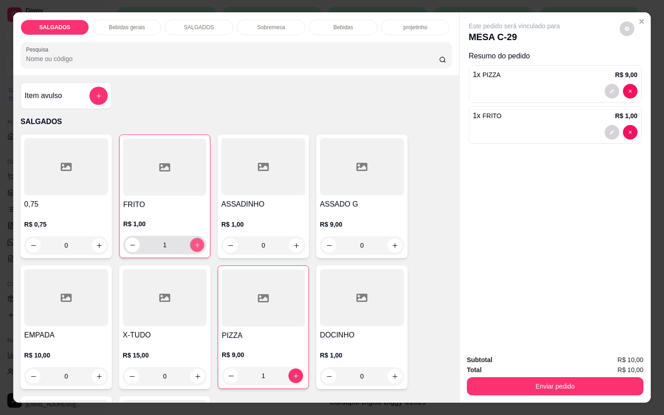
click at [194, 242] on icon "increase-product-quantity" at bounding box center [197, 245] width 7 height 7
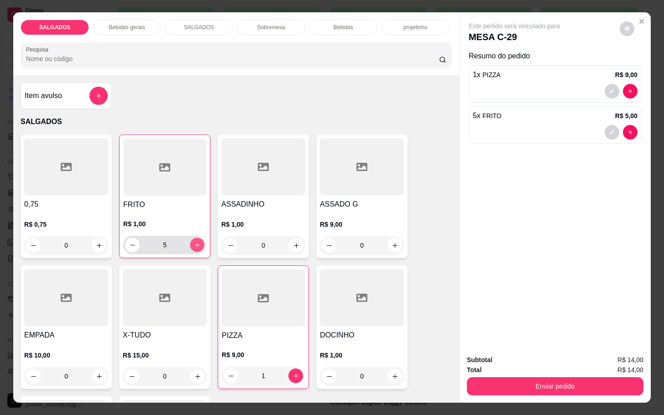
type input "6"
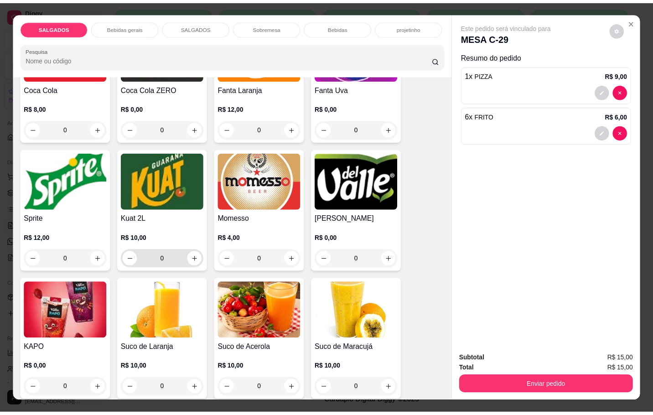
scroll to position [1506, 0]
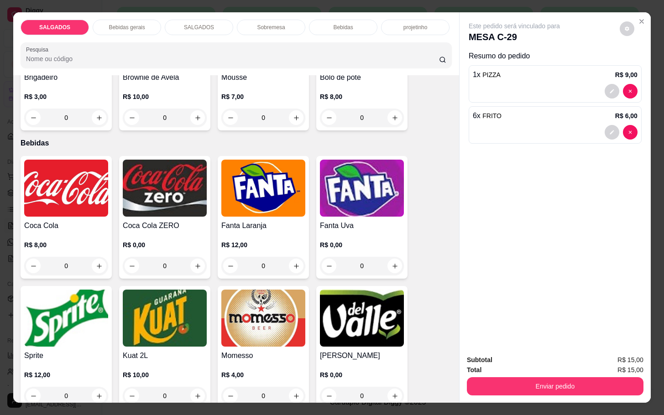
click at [83, 302] on img at bounding box center [66, 318] width 84 height 57
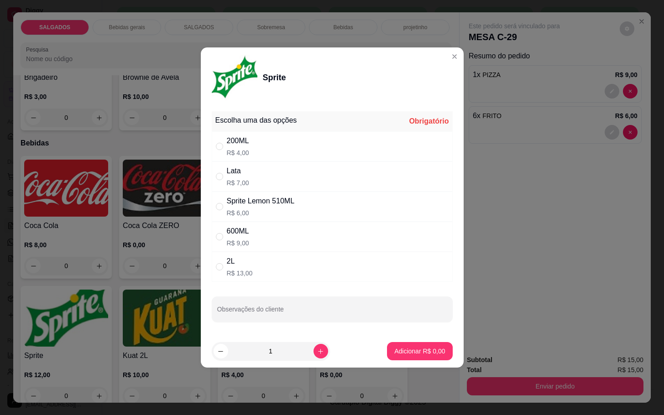
click at [248, 146] on div "200ML R$ 4,00" at bounding box center [238, 147] width 22 height 22
radio input "true"
click at [397, 352] on p "Adicionar R$ 4,00" at bounding box center [419, 351] width 51 height 9
type input "1"
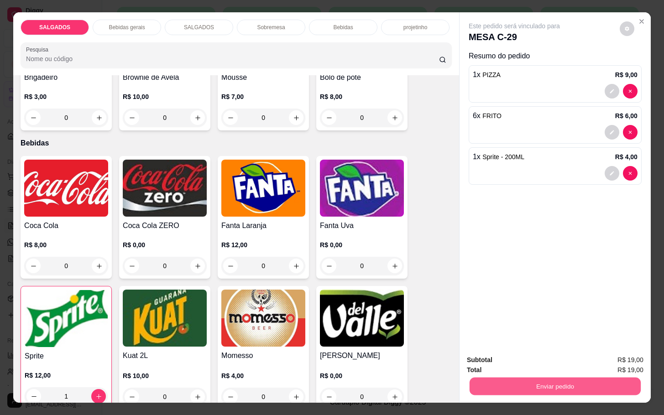
click at [508, 385] on button "Enviar pedido" at bounding box center [554, 386] width 171 height 18
click at [610, 352] on button "Enviar pedido" at bounding box center [618, 358] width 50 height 17
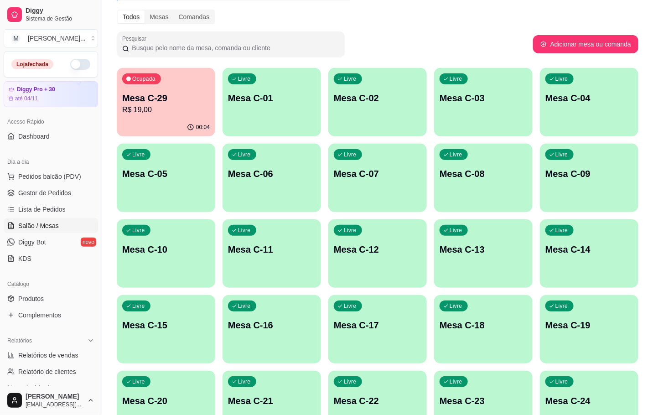
scroll to position [0, 0]
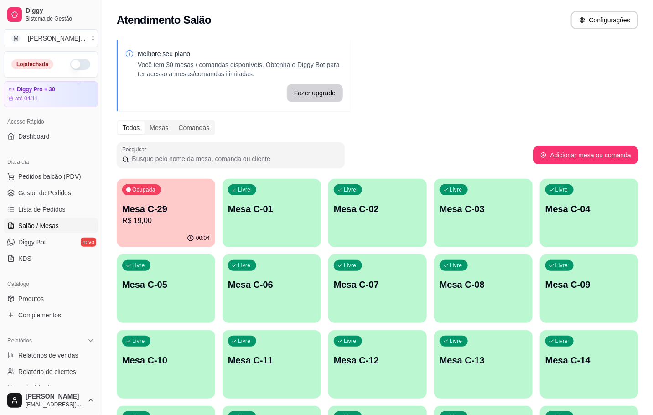
click at [177, 235] on div "00:04" at bounding box center [166, 238] width 99 height 18
click at [189, 207] on p "Mesa C-29" at bounding box center [166, 209] width 85 height 12
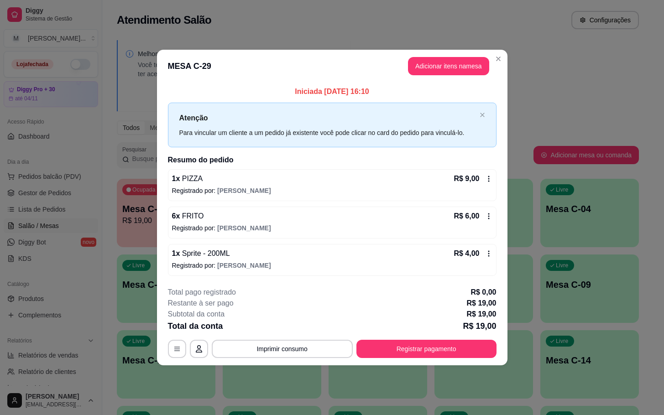
click at [460, 339] on div "**********" at bounding box center [332, 322] width 329 height 71
click at [482, 351] on button "Registrar pagamento" at bounding box center [426, 349] width 136 height 18
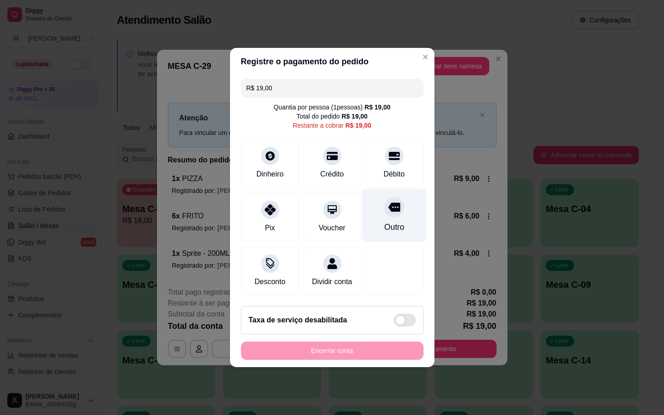
click at [392, 221] on div "Outro" at bounding box center [394, 227] width 20 height 12
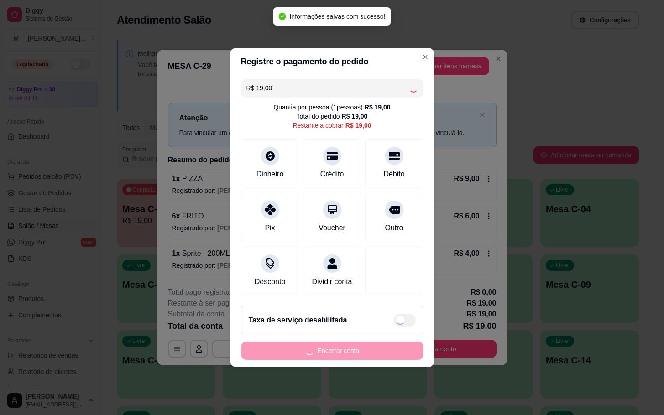
type input "R$ 0,00"
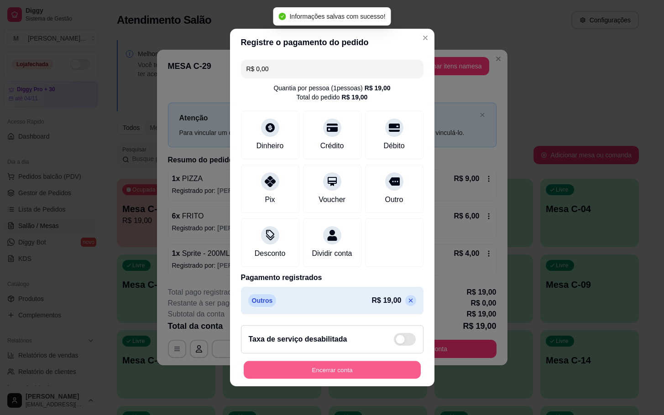
click at [327, 375] on button "Encerrar conta" at bounding box center [332, 370] width 177 height 18
